Goal: Transaction & Acquisition: Purchase product/service

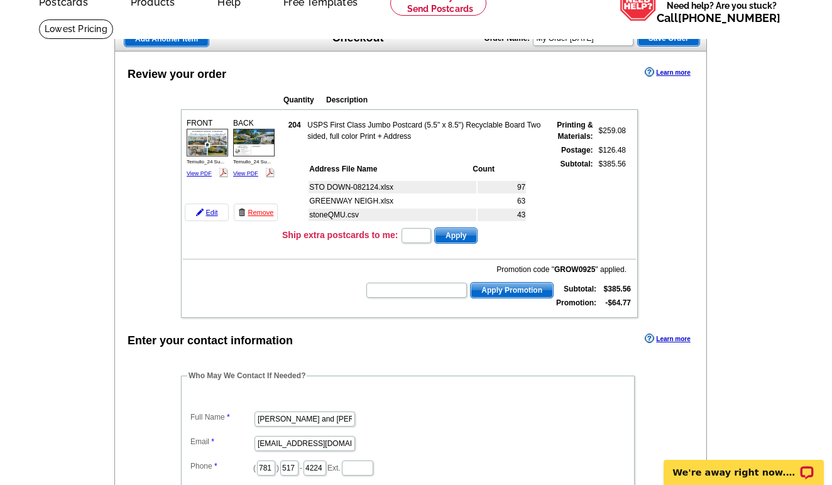
scroll to position [65, 0]
click at [202, 170] on link "View PDF" at bounding box center [199, 173] width 25 height 6
click at [246, 171] on link "View PDF" at bounding box center [245, 173] width 25 height 6
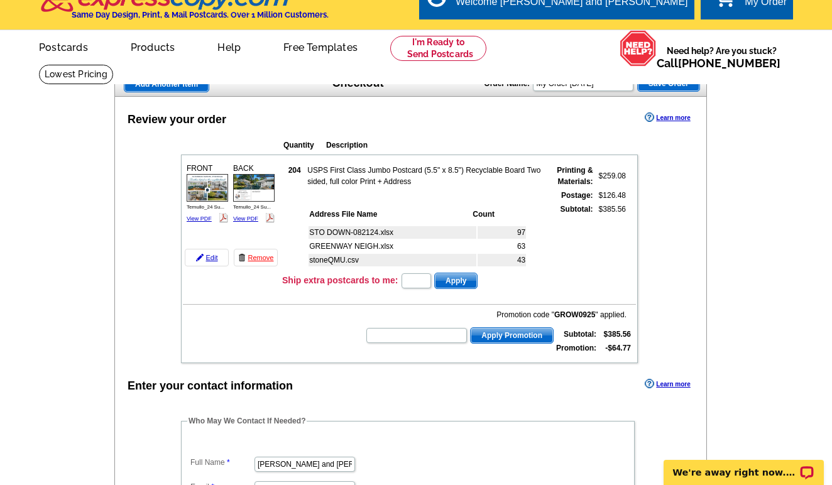
scroll to position [10, 0]
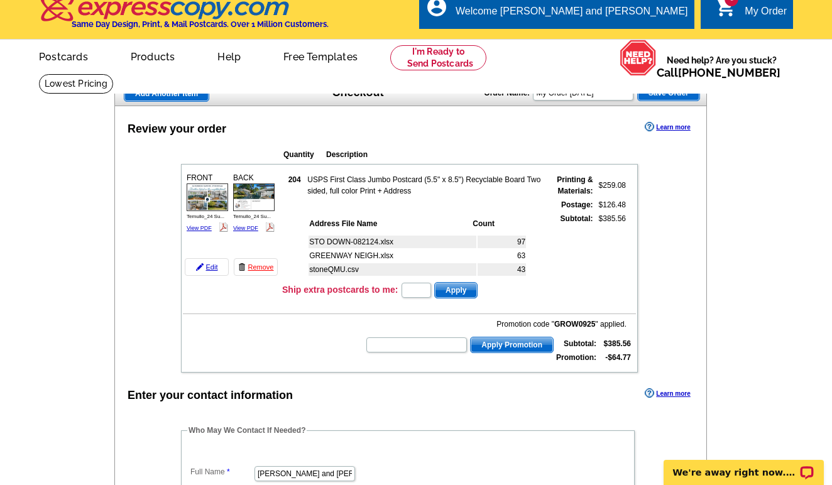
click at [196, 94] on span "Add Another Item" at bounding box center [166, 93] width 84 height 15
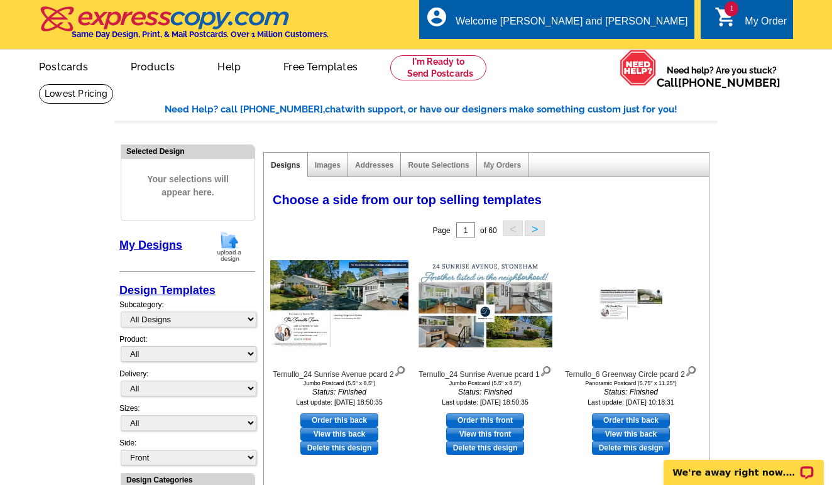
click at [747, 27] on div "My Order" at bounding box center [765, 25] width 42 height 18
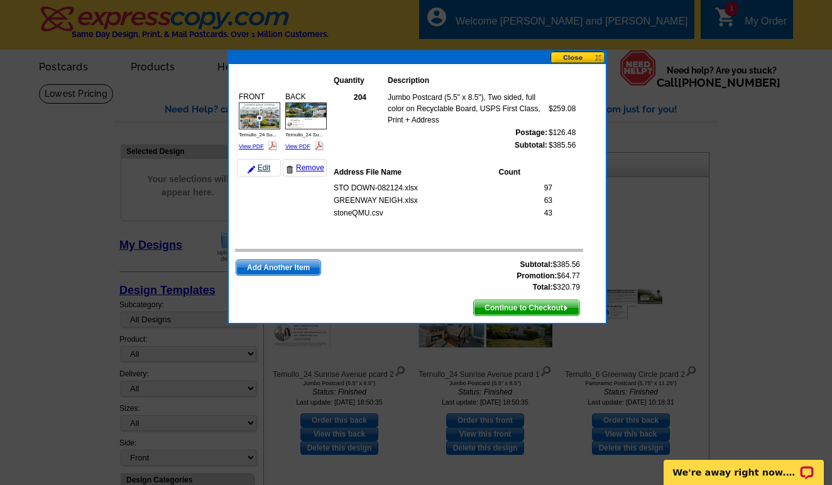
click at [266, 171] on link "Edit" at bounding box center [259, 168] width 44 height 18
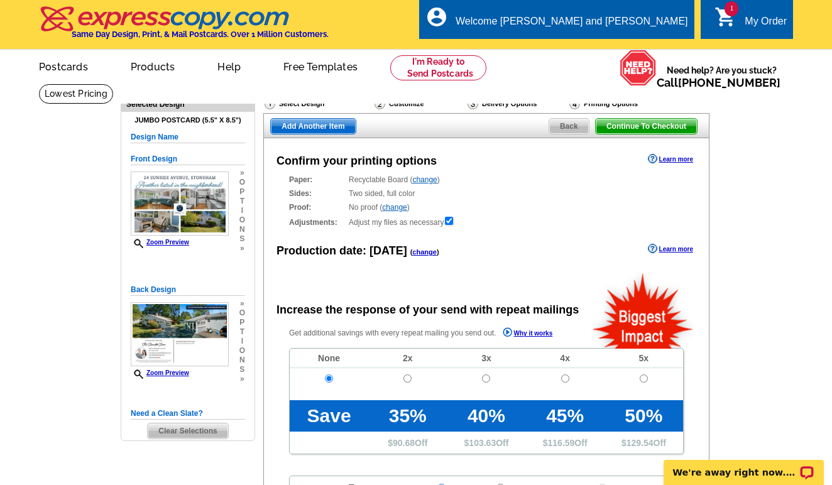
radio input "false"
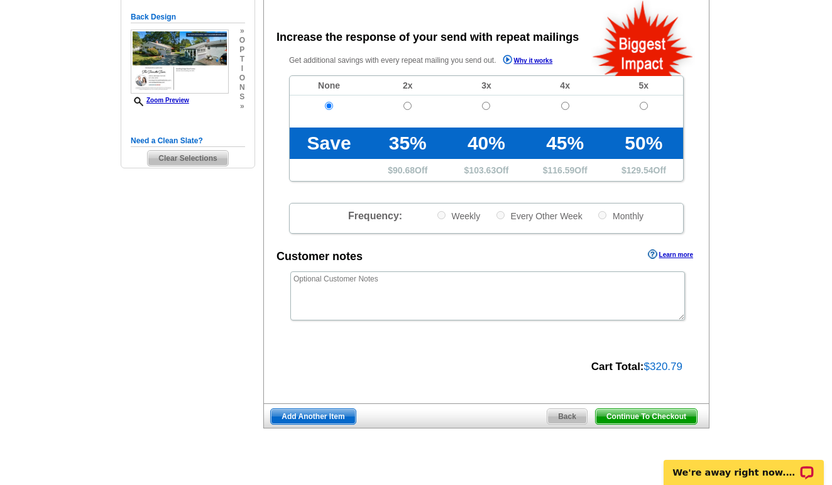
scroll to position [276, 0]
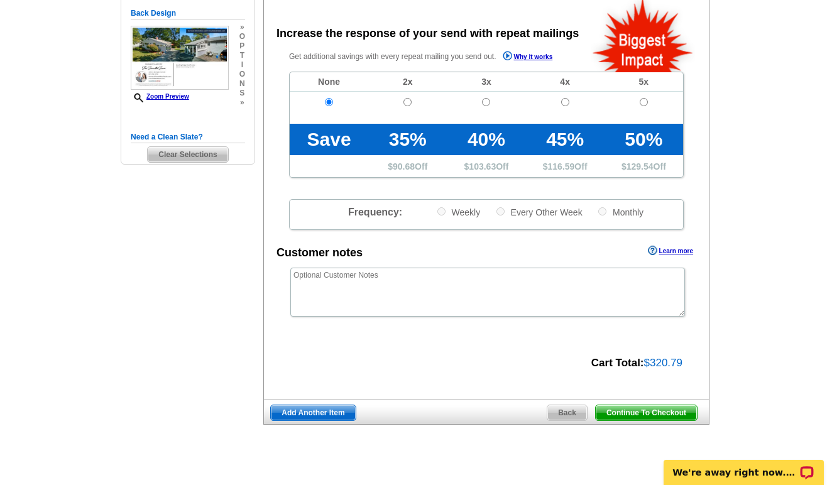
click at [560, 413] on span "Back" at bounding box center [567, 412] width 40 height 15
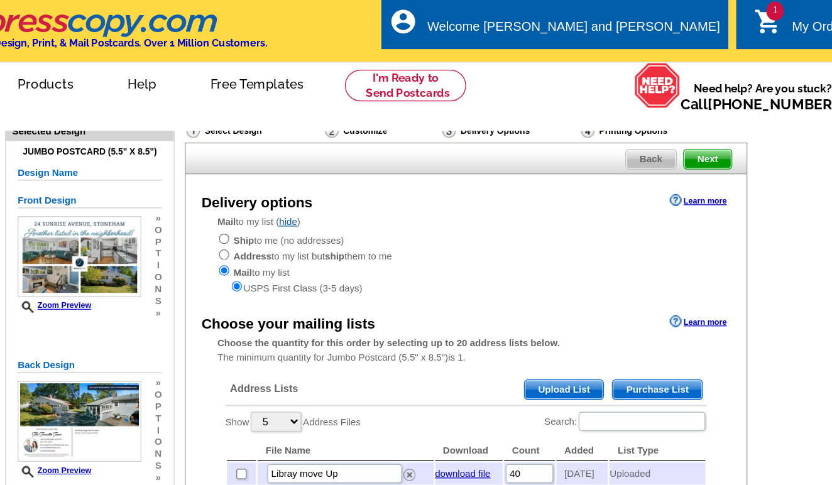
click at [659, 121] on span "Next" at bounding box center [678, 126] width 38 height 15
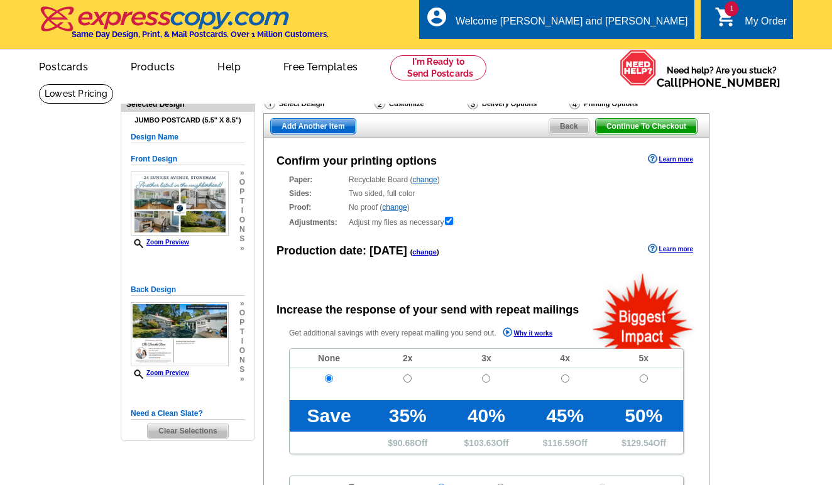
radio input "false"
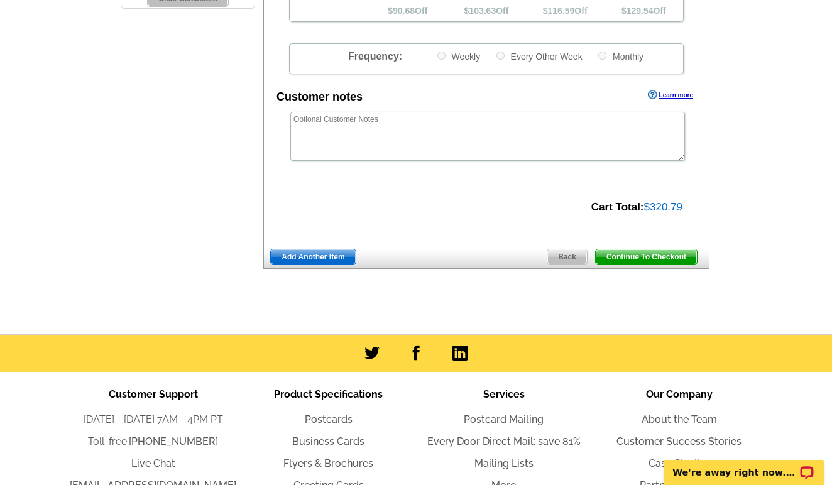
click at [640, 252] on span "Continue To Checkout" at bounding box center [645, 256] width 101 height 15
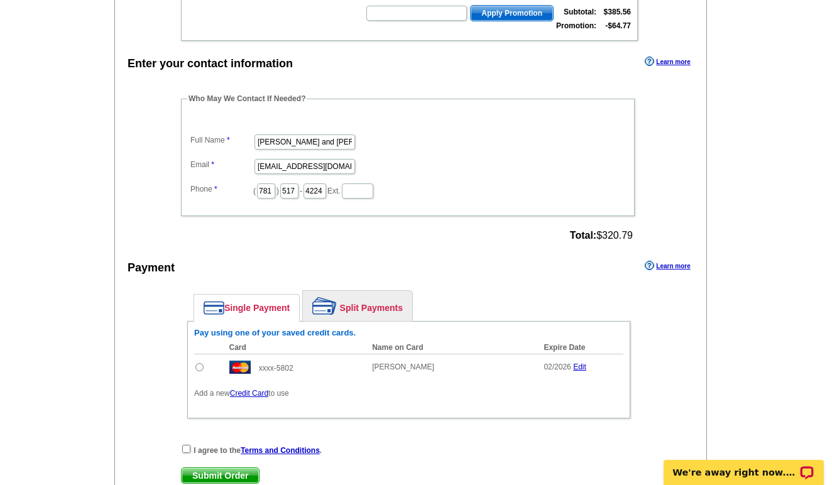
scroll to position [345, 0]
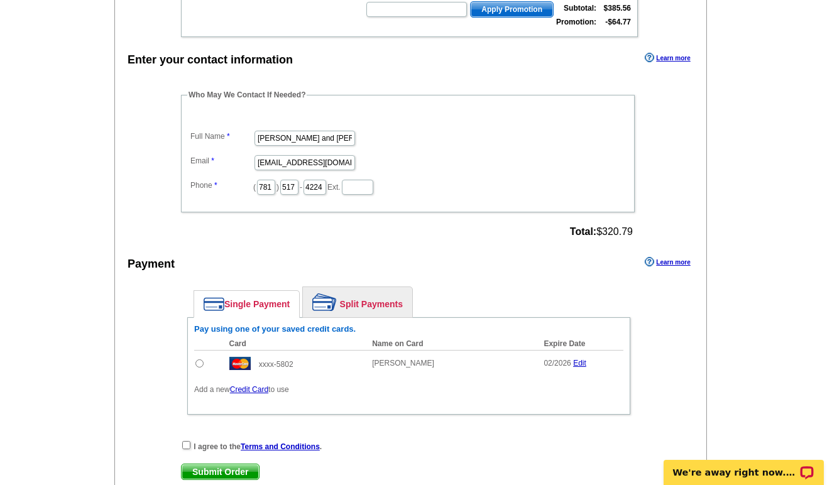
click at [192, 366] on div "Pay using one of your saved credit cards. Card Name on Card Expire Date Amount …" at bounding box center [408, 365] width 443 height 97
click at [198, 360] on input "radio" at bounding box center [199, 363] width 8 height 8
radio input "true"
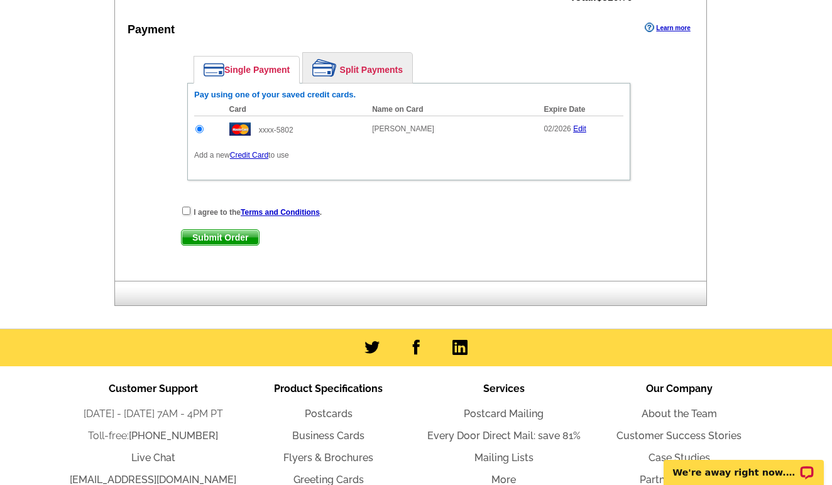
scroll to position [585, 0]
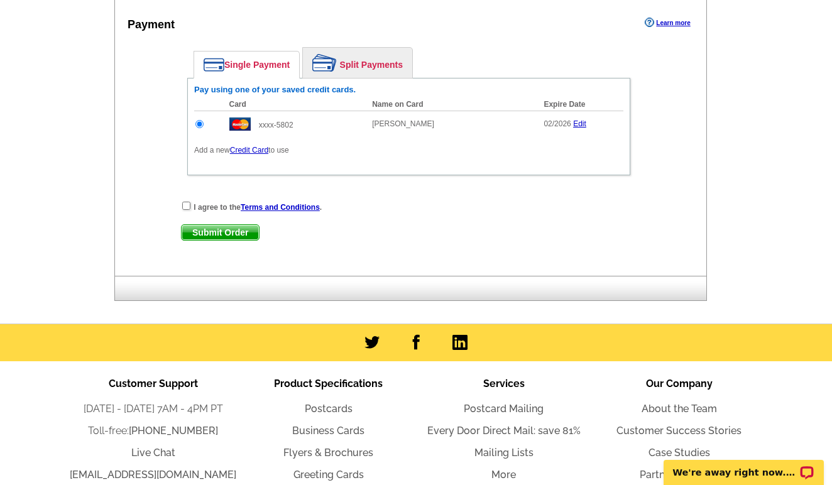
click at [185, 208] on input "checkbox" at bounding box center [186, 206] width 8 height 8
checkbox input "true"
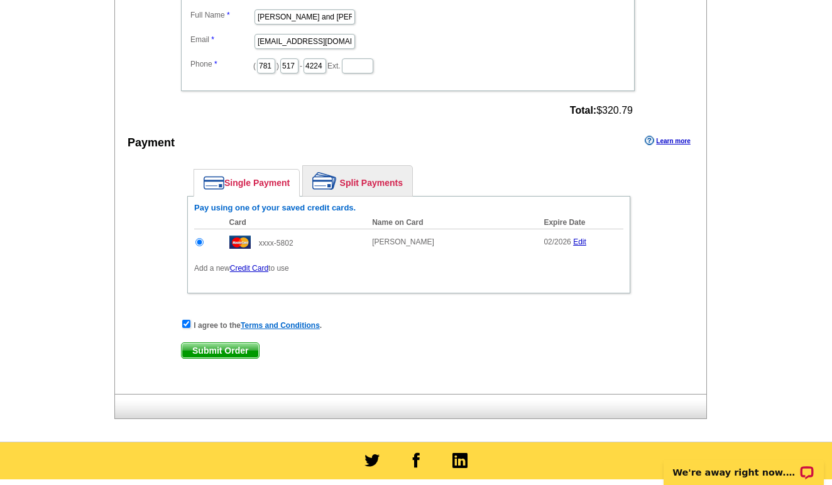
scroll to position [475, 0]
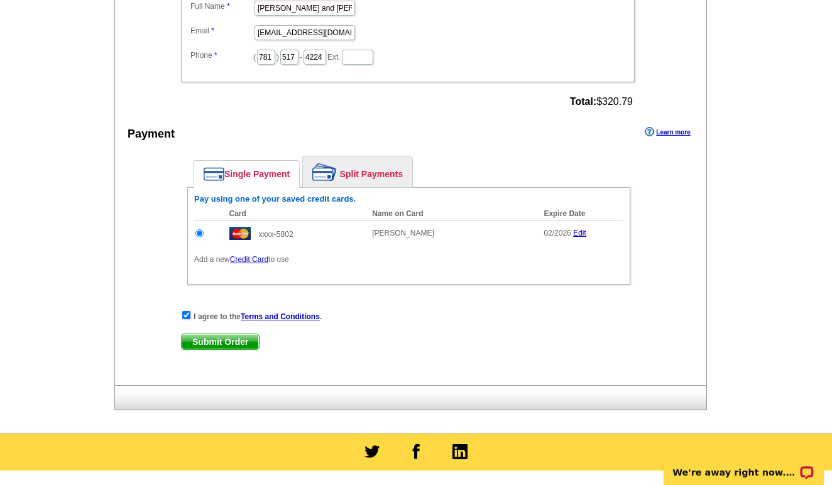
click at [224, 340] on span "Submit Order" at bounding box center [220, 341] width 77 height 15
